Goal: Task Accomplishment & Management: Use online tool/utility

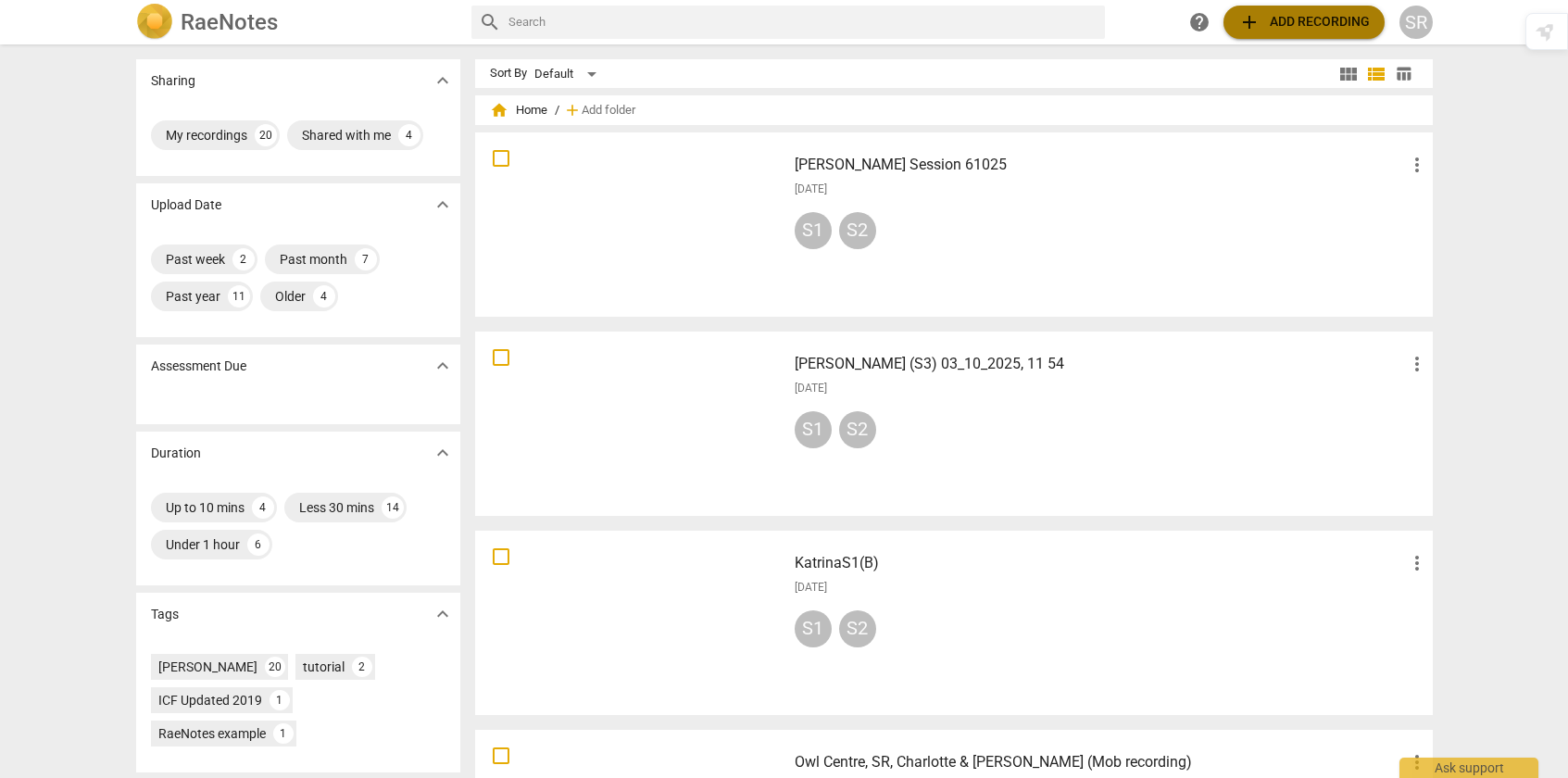
click at [1251, 20] on span "add" at bounding box center [1249, 21] width 22 height 22
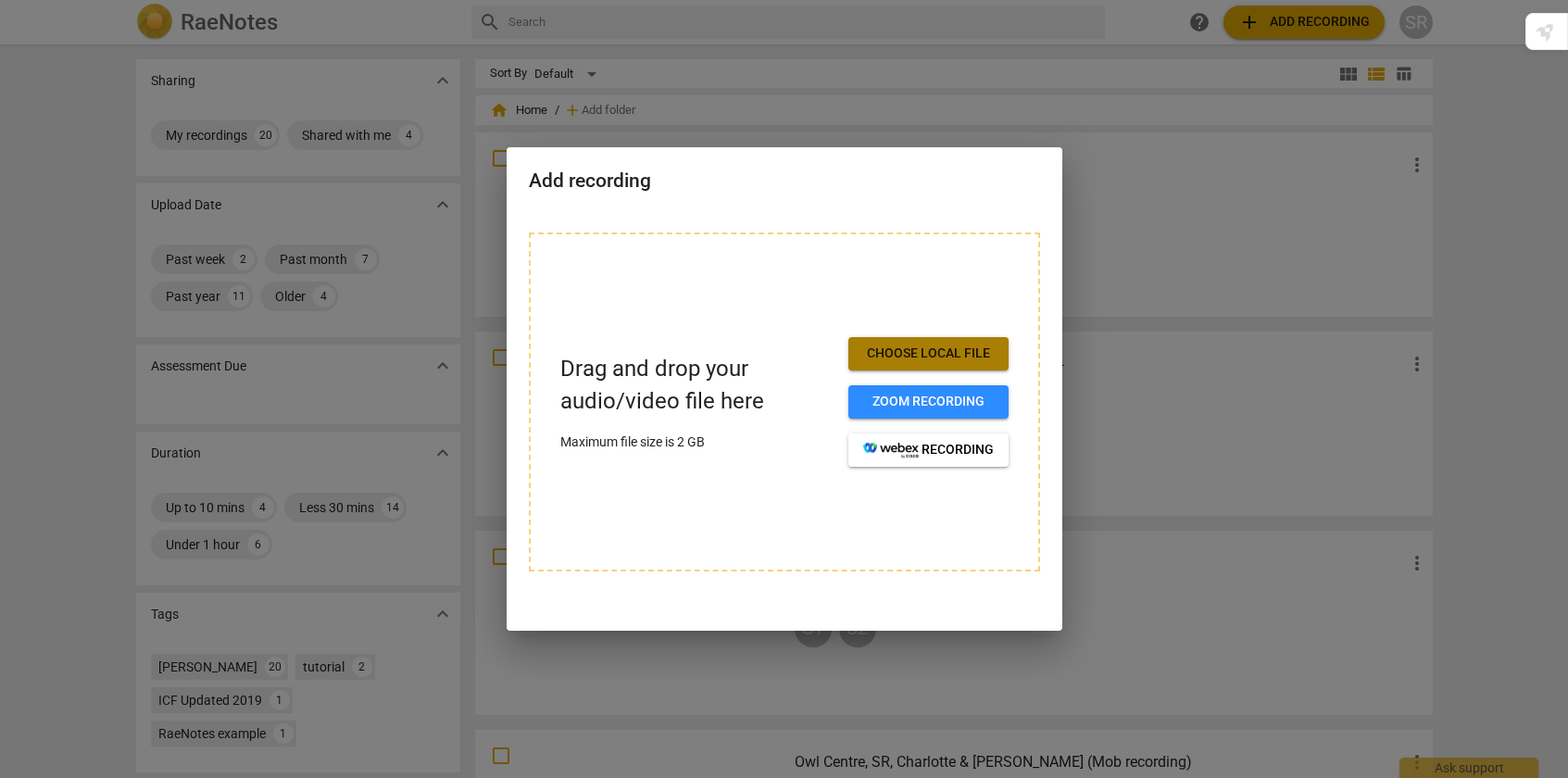
click at [924, 350] on span "Choose local file" at bounding box center [929, 353] width 130 height 19
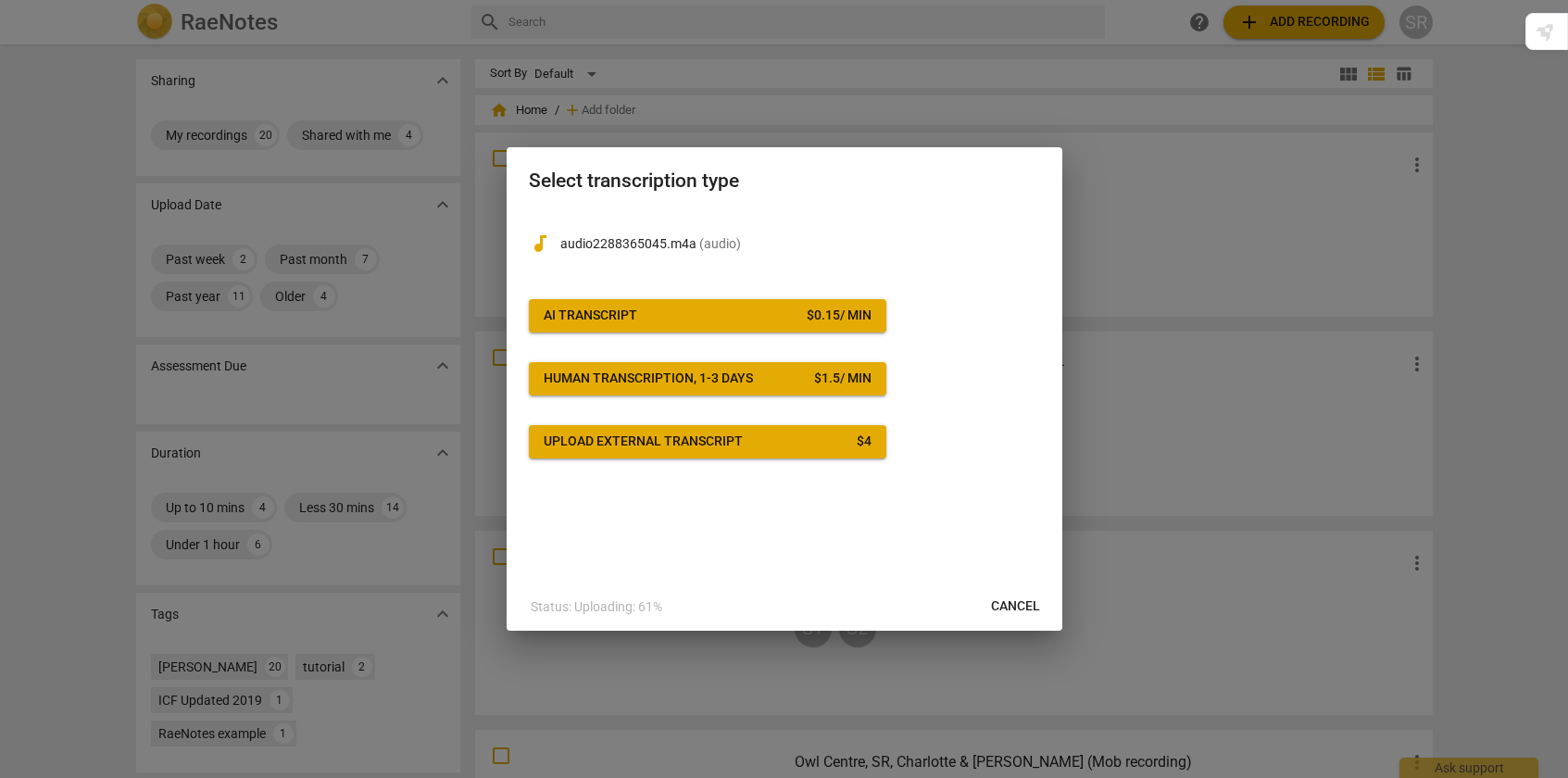
click at [701, 312] on span "AI Transcript $ 0.15 / min" at bounding box center [708, 315] width 328 height 19
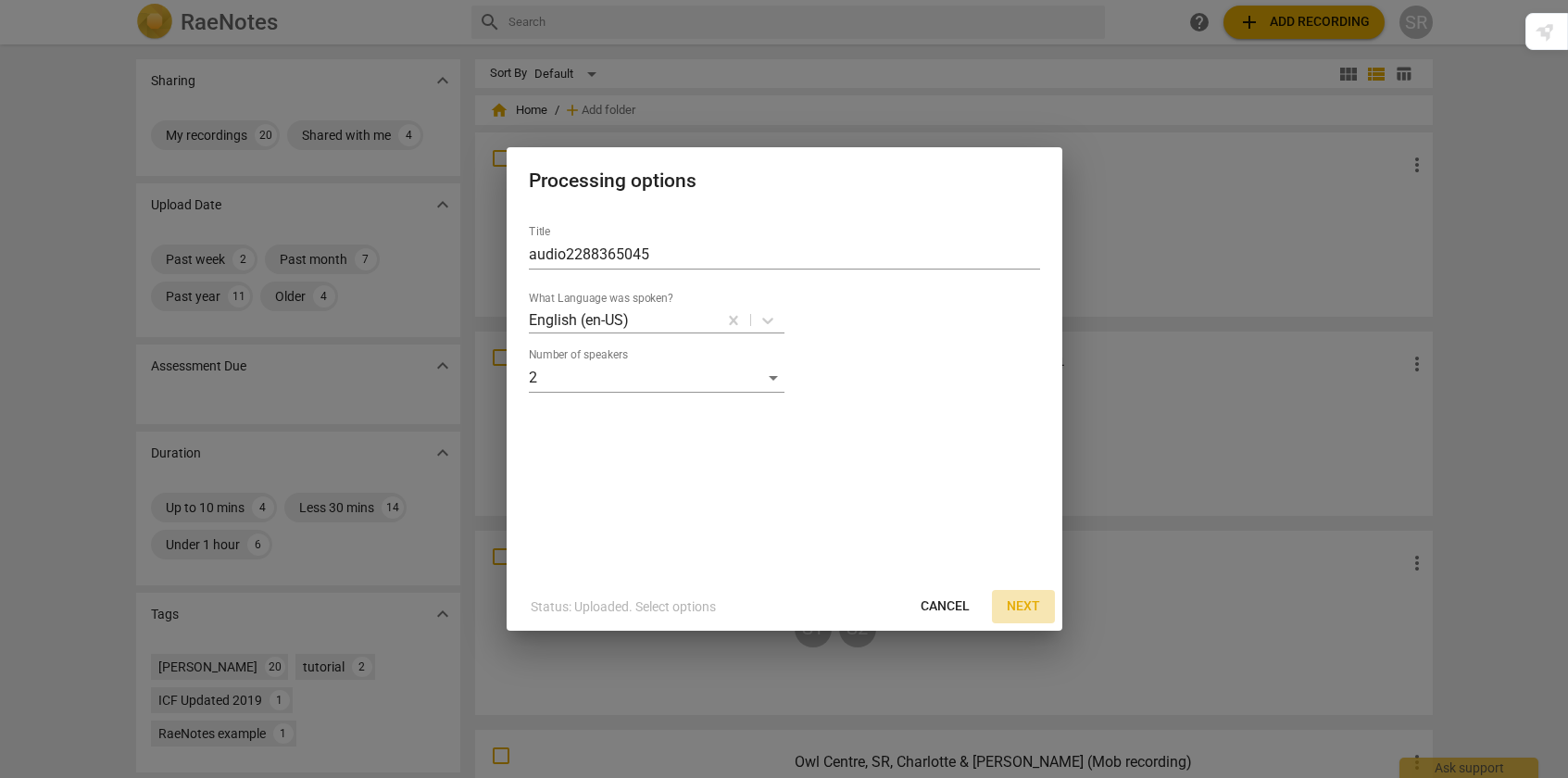
click at [1023, 610] on span "Next" at bounding box center [1023, 607] width 33 height 19
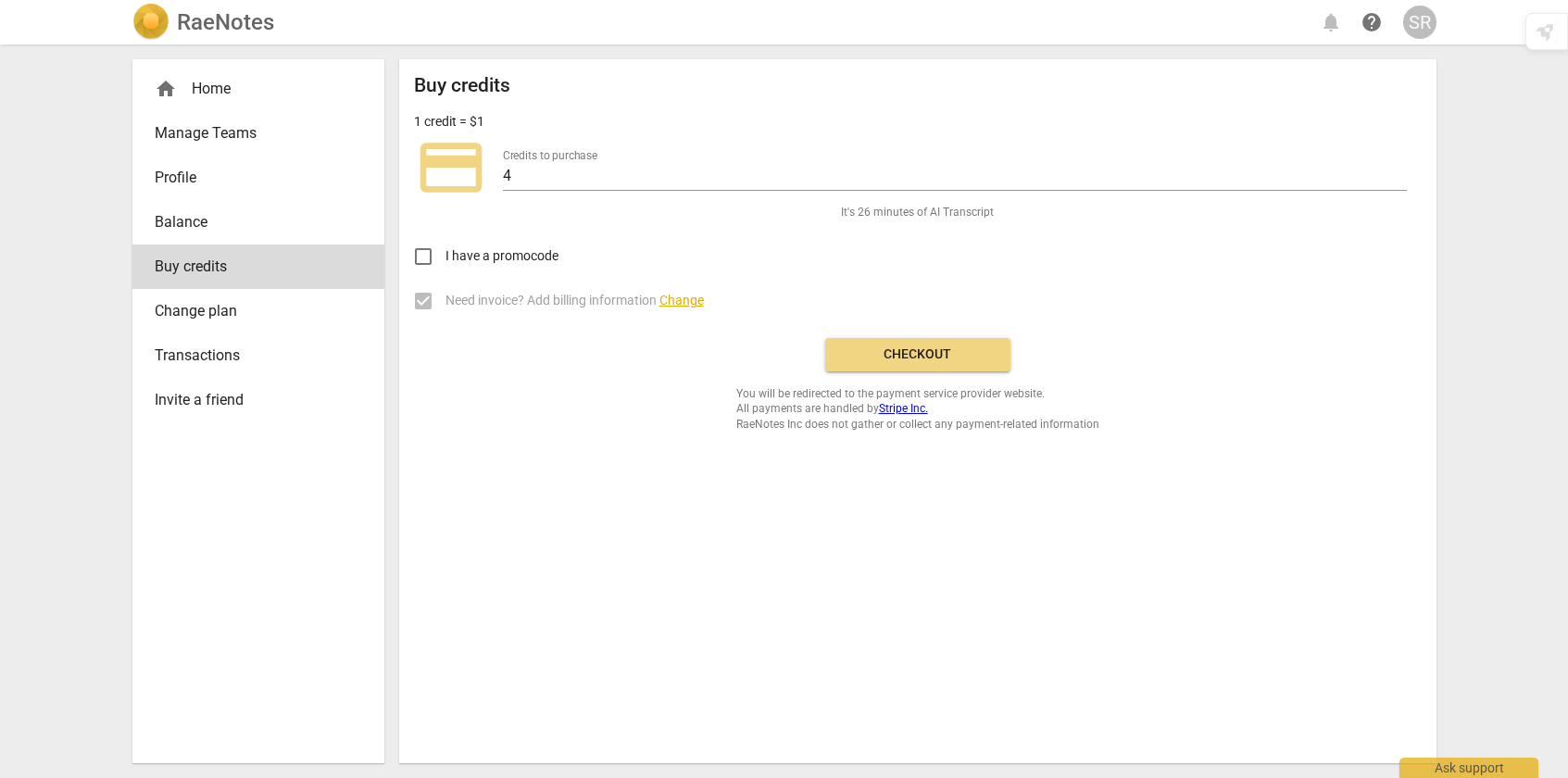
click at [944, 349] on span "Checkout" at bounding box center [918, 354] width 156 height 19
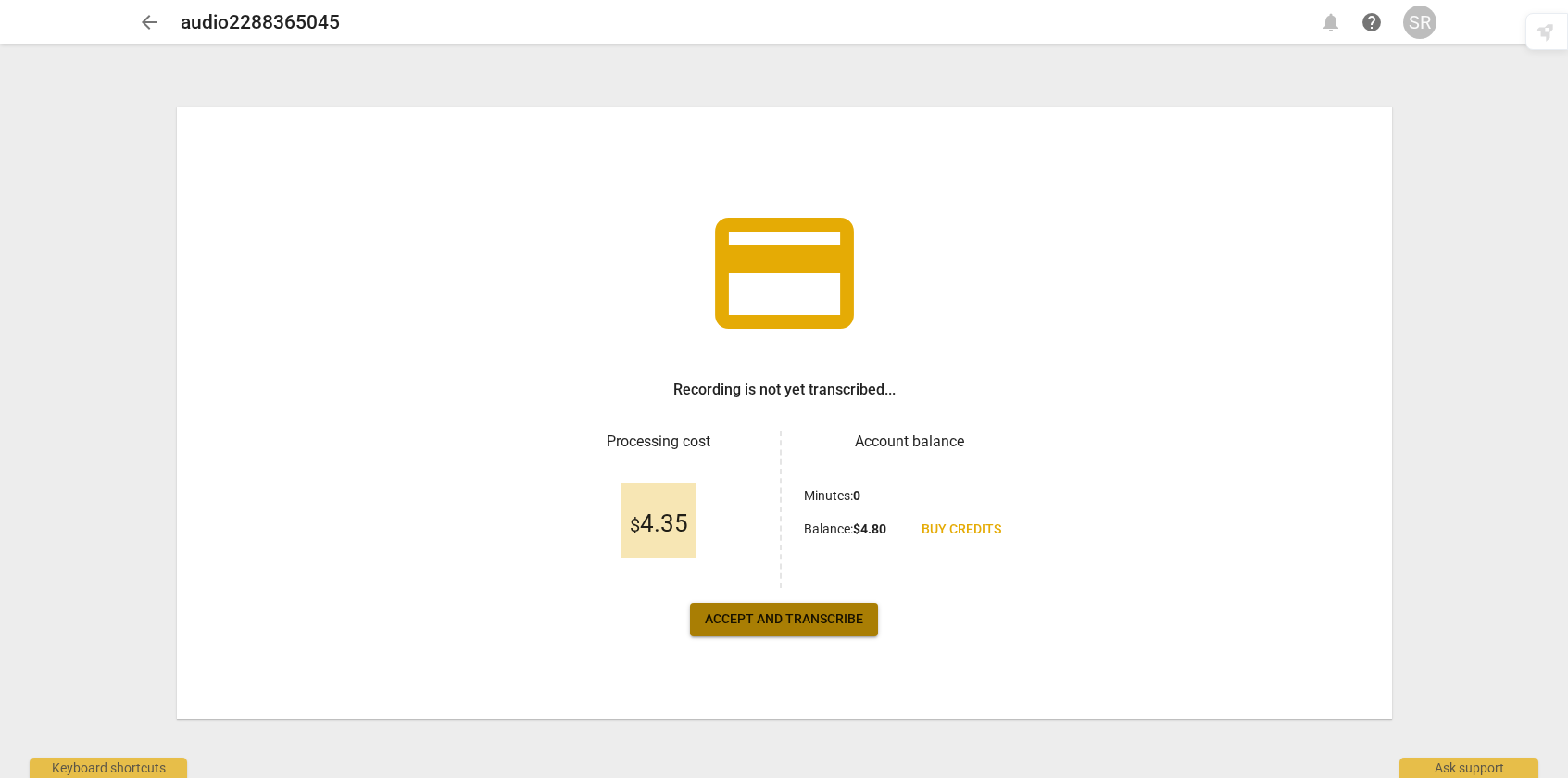
click at [784, 619] on span "Accept and transcribe" at bounding box center [784, 619] width 159 height 19
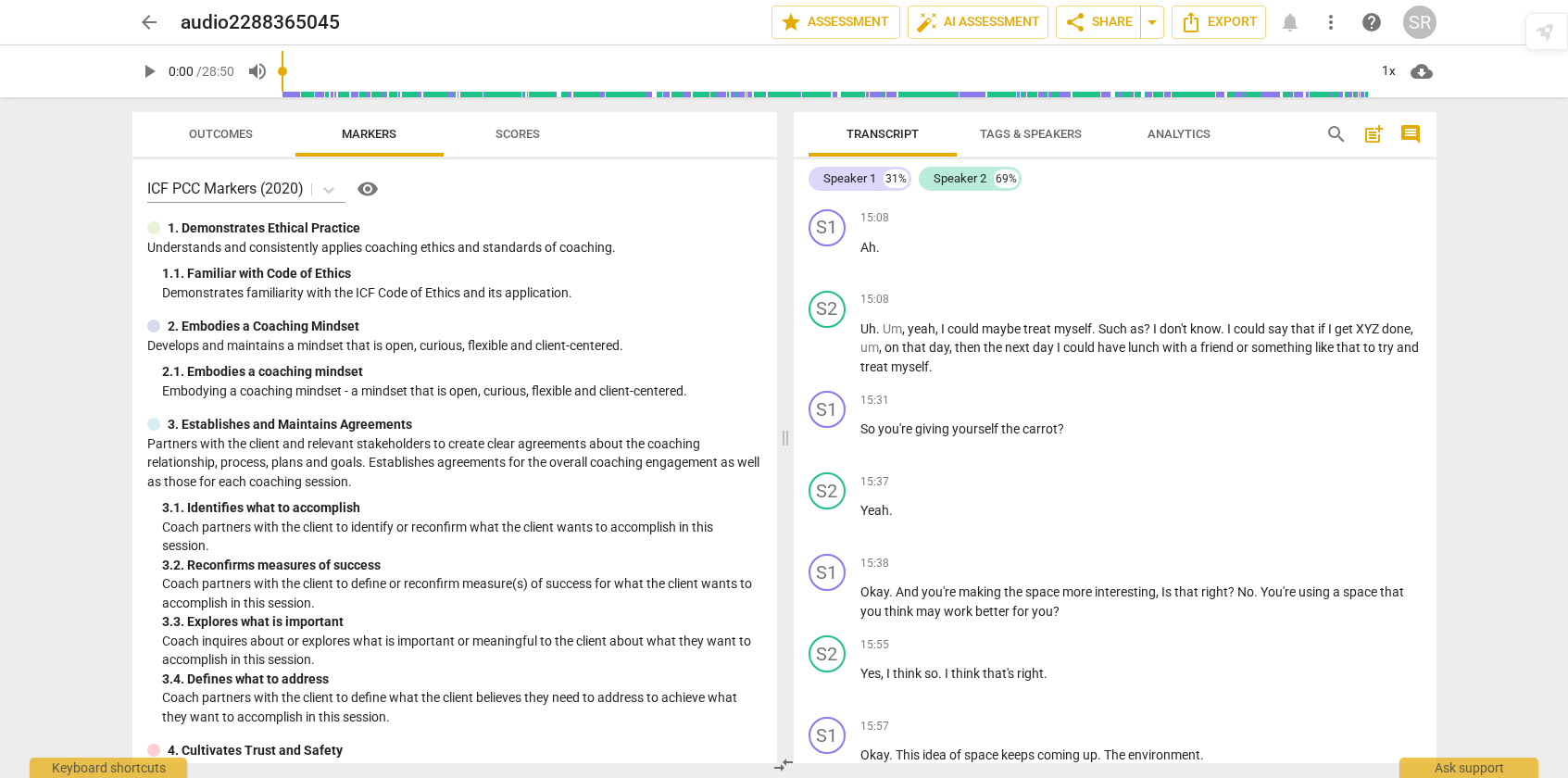
scroll to position [5462, 0]
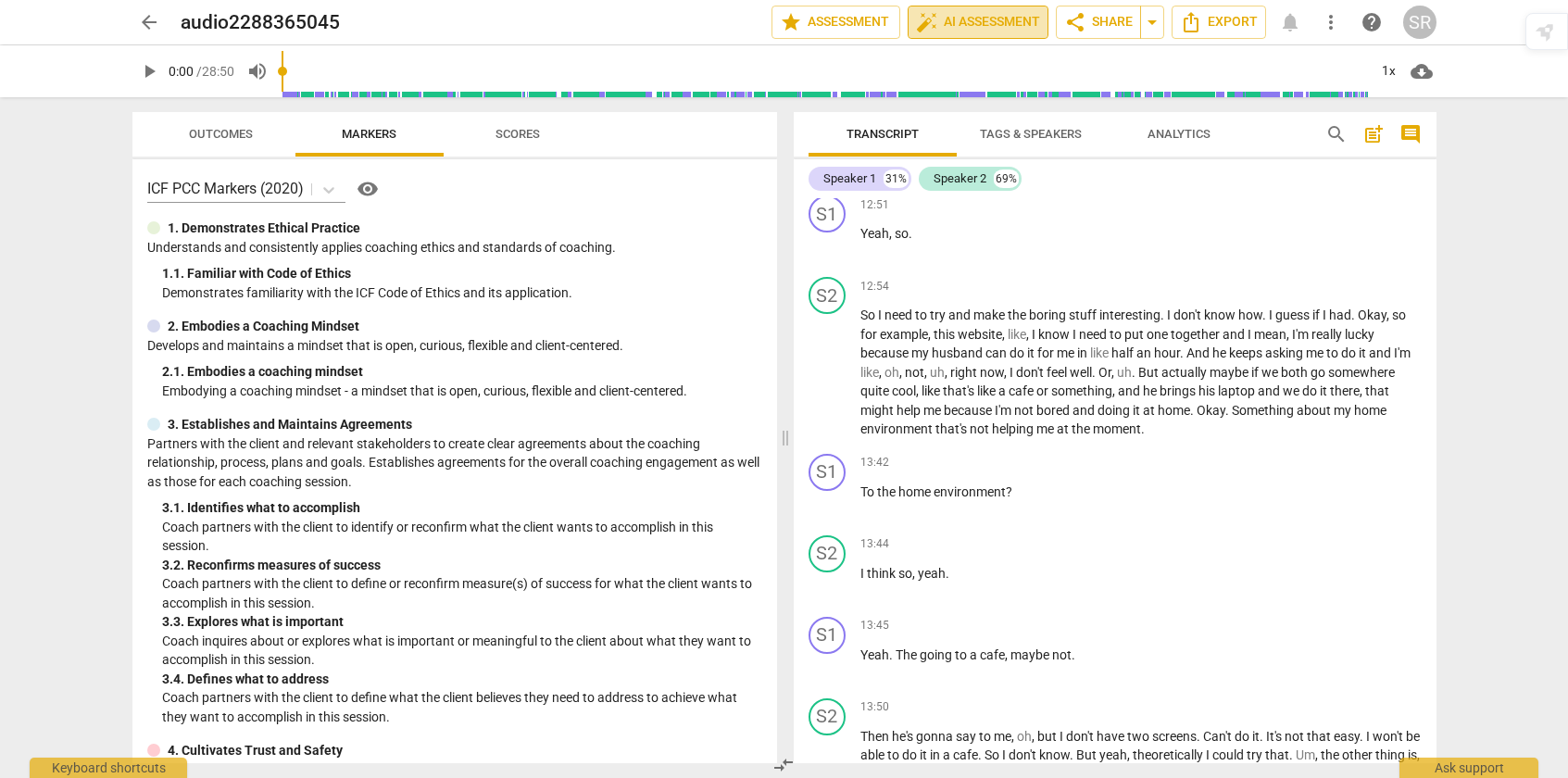
click at [973, 24] on span "auto_fix_high AI Assessment" at bounding box center [978, 21] width 125 height 22
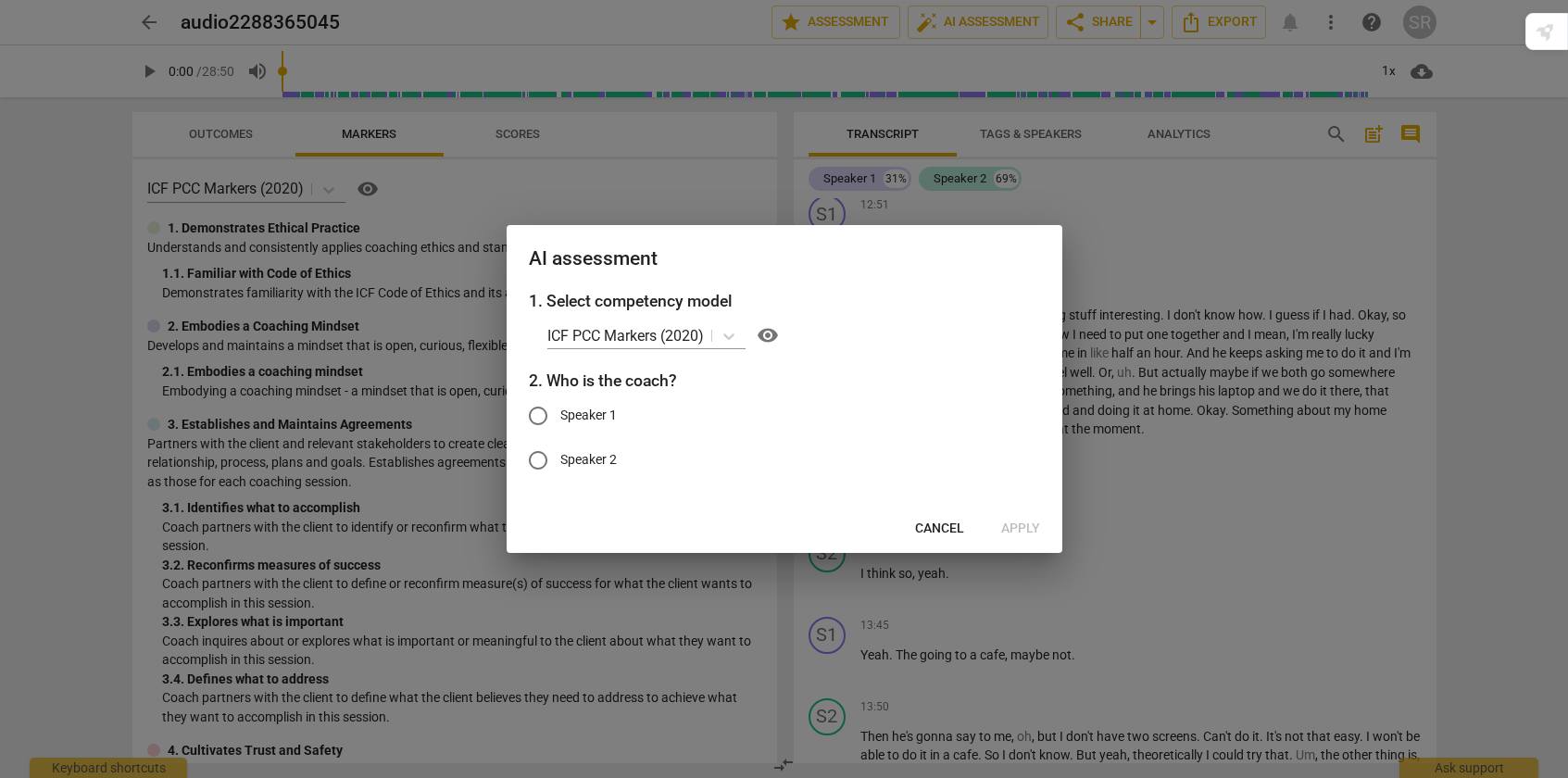
click at [541, 413] on input "Speaker 1" at bounding box center [538, 416] width 45 height 45
radio input "true"
click at [1029, 526] on span "Apply" at bounding box center [1021, 529] width 39 height 19
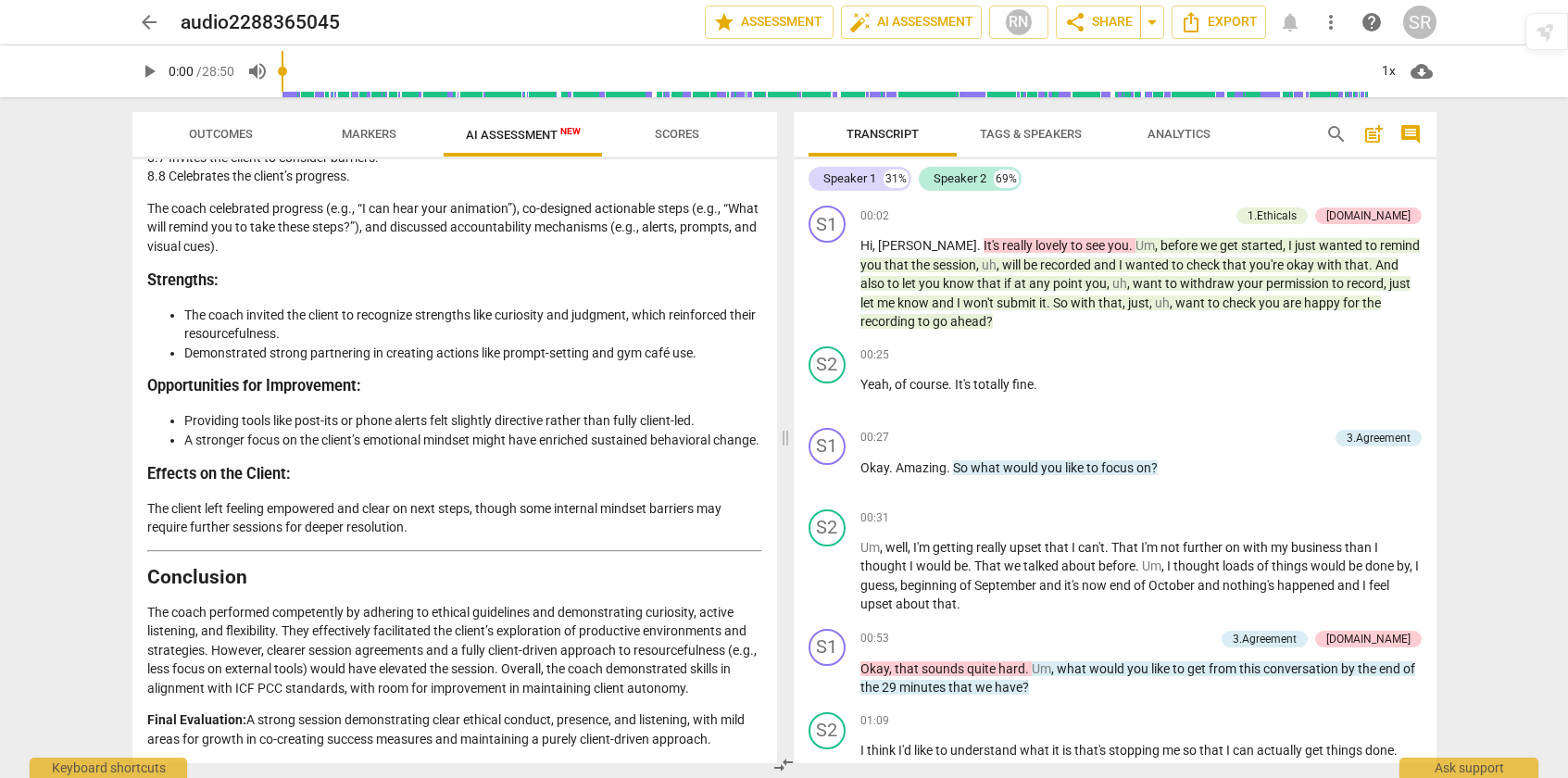
scroll to position [4326, 0]
click at [1235, 19] on span "Export" at bounding box center [1219, 21] width 78 height 22
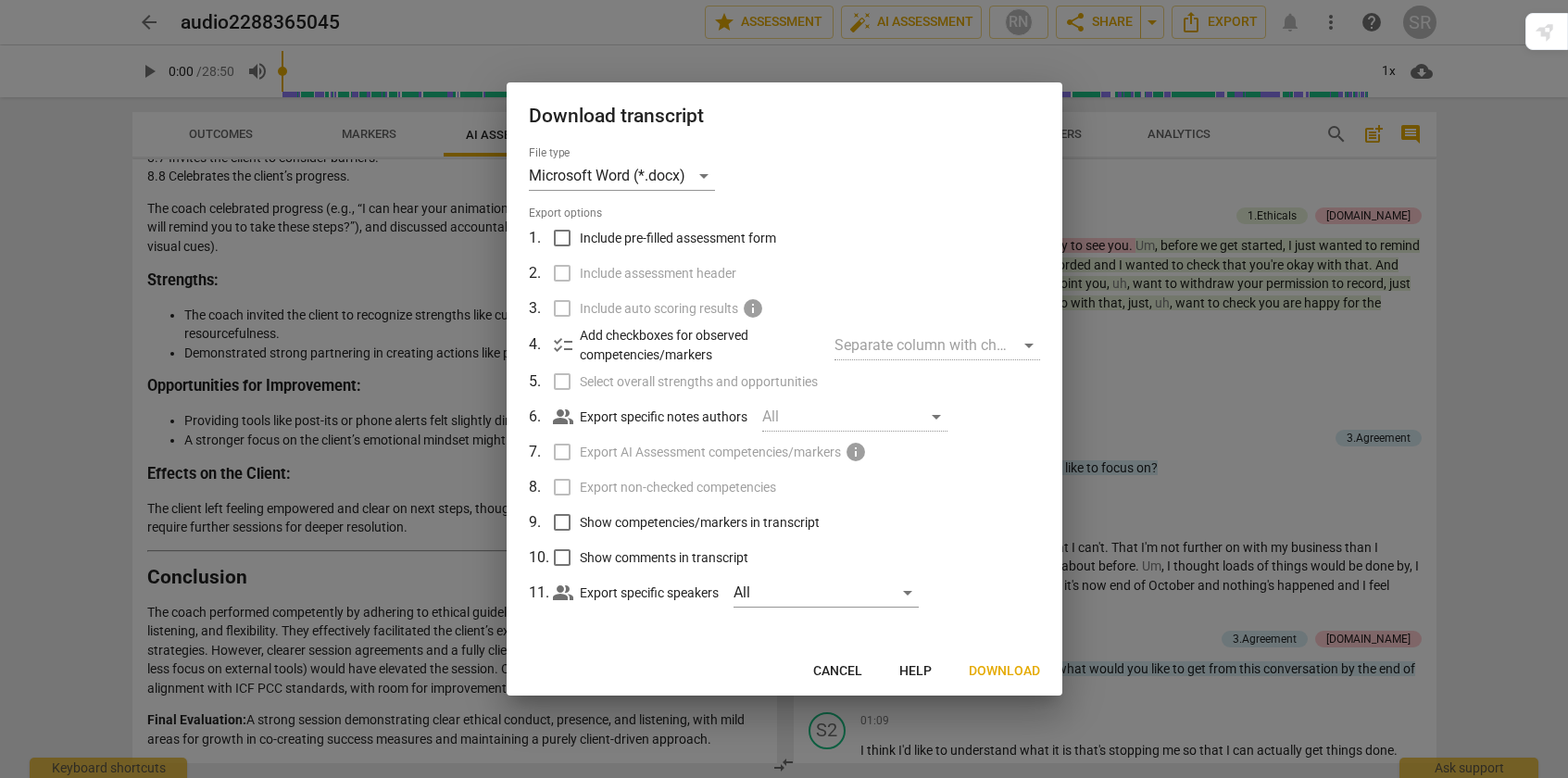
click at [1012, 668] on span "Download" at bounding box center [1003, 671] width 71 height 19
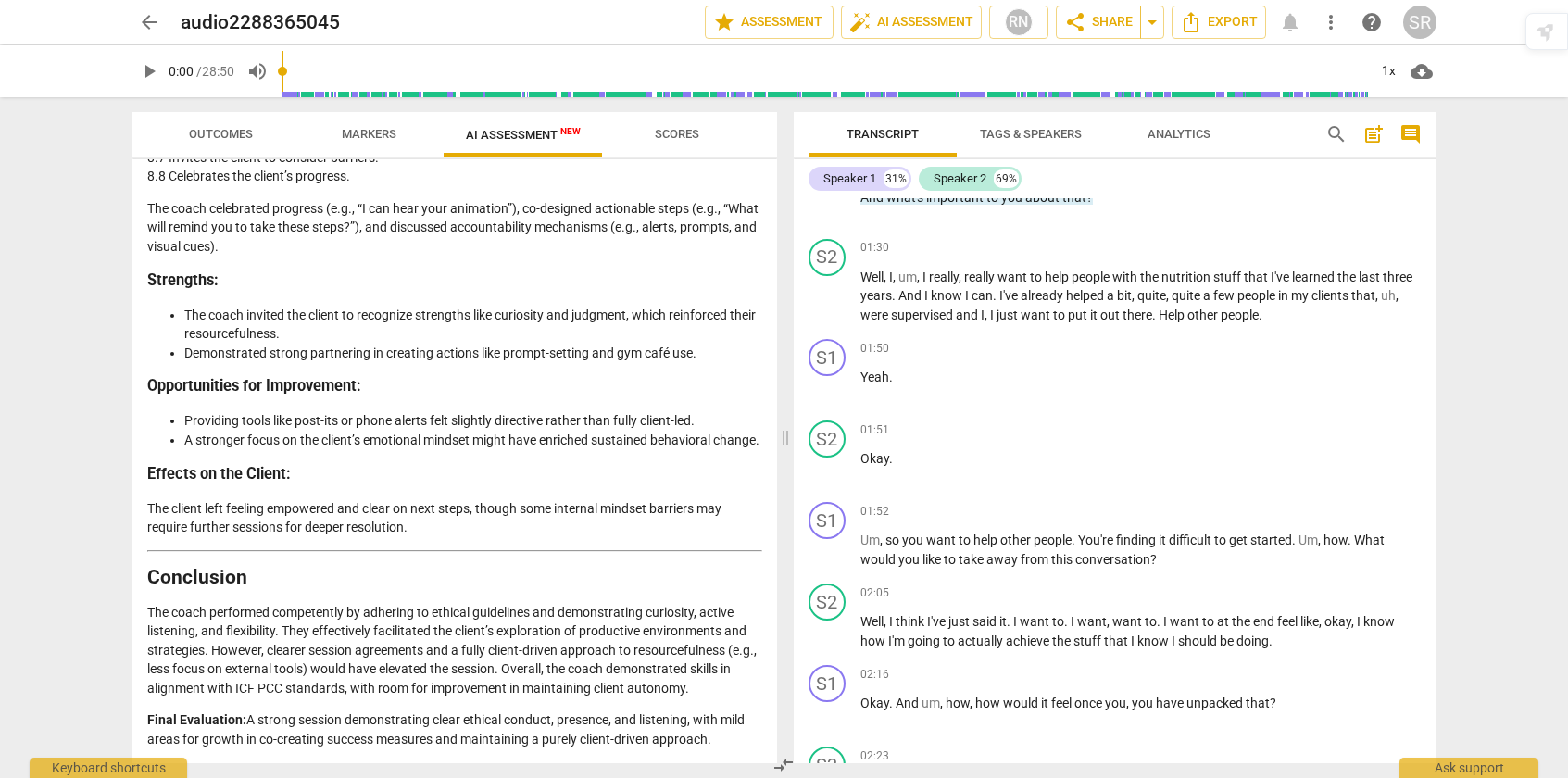
scroll to position [800, 0]
